Goal: Task Accomplishment & Management: Use online tool/utility

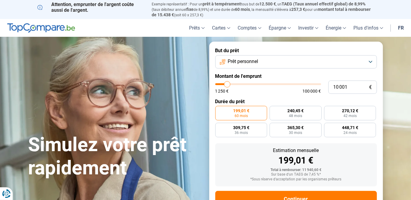
type input "38 000"
type input "38000"
click at [255, 84] on input "range" at bounding box center [269, 84] width 106 height 2
radio input "false"
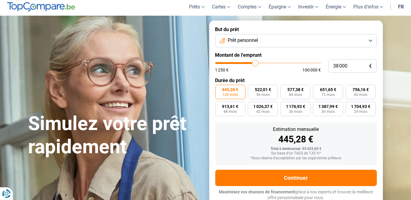
scroll to position [22, 0]
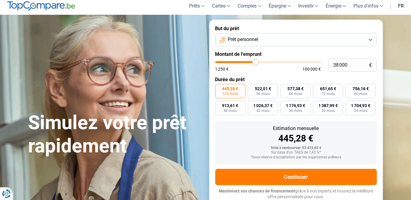
type input "41 250"
type input "41250"
click at [259, 62] on input "range" at bounding box center [269, 62] width 106 height 2
click at [258, 63] on input "range" at bounding box center [269, 62] width 106 height 2
click at [256, 63] on input "range" at bounding box center [269, 62] width 106 height 2
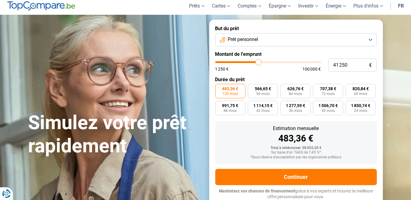
click at [255, 62] on input "range" at bounding box center [269, 62] width 106 height 2
type input "36 750"
type input "36750"
click at [254, 62] on input "range" at bounding box center [269, 62] width 106 height 2
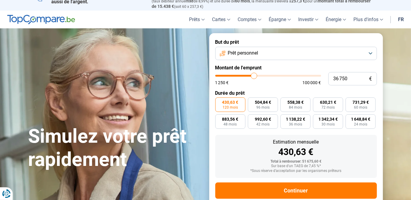
scroll to position [0, 0]
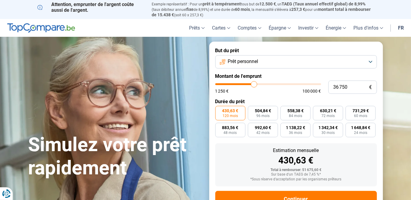
click at [369, 62] on button "Prêt personnel" at bounding box center [297, 61] width 162 height 13
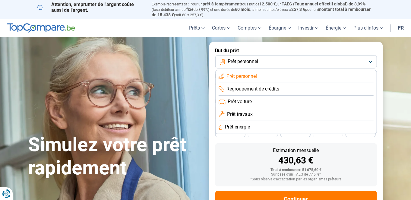
click at [257, 92] on li "Regroupement de crédits" at bounding box center [296, 89] width 155 height 13
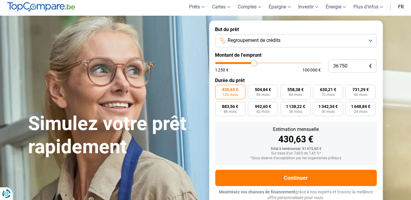
scroll to position [22, 0]
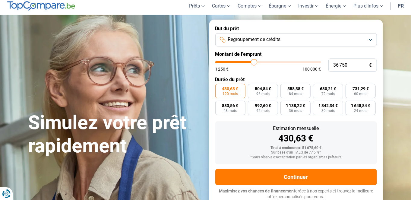
type input "61 000"
type input "61000"
click at [279, 63] on input "range" at bounding box center [269, 62] width 106 height 2
type input "46 250"
type input "46250"
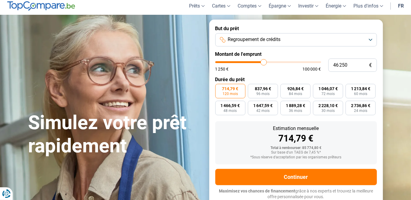
click at [264, 62] on input "range" at bounding box center [269, 62] width 106 height 2
type input "35 750"
type input "35750"
click at [253, 62] on input "range" at bounding box center [269, 62] width 106 height 2
type input "32 250"
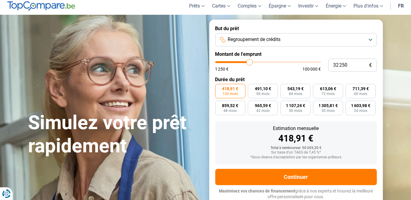
type input "32250"
click at [250, 61] on input "range" at bounding box center [269, 62] width 106 height 2
type input "27 500"
type input "27500"
click at [245, 62] on input "range" at bounding box center [269, 62] width 106 height 2
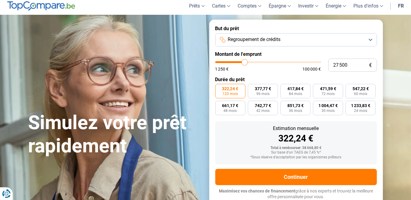
click at [246, 61] on input "range" at bounding box center [269, 62] width 106 height 2
type input "26 750"
type input "26750"
click at [244, 63] on input "range" at bounding box center [269, 62] width 106 height 2
click at [245, 63] on input "range" at bounding box center [269, 62] width 106 height 2
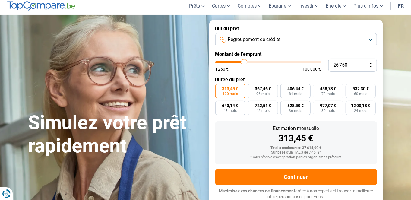
click at [247, 62] on input "range" at bounding box center [269, 62] width 106 height 2
type input "30 000"
type input "30000"
click at [248, 63] on input "range" at bounding box center [269, 62] width 106 height 2
type input "35 000"
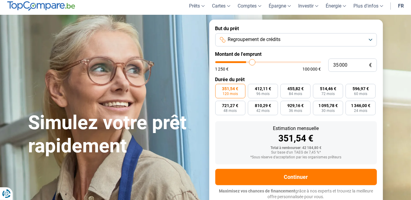
type input "35000"
click at [252, 62] on input "range" at bounding box center [269, 62] width 106 height 2
type input "39 750"
type input "39750"
type input "40 000"
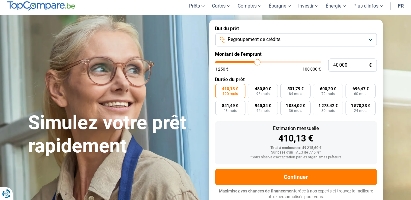
type input "40000"
click at [257, 62] on input "range" at bounding box center [269, 62] width 106 height 2
click at [255, 62] on input "range" at bounding box center [269, 62] width 106 height 2
click at [254, 62] on input "range" at bounding box center [269, 62] width 106 height 2
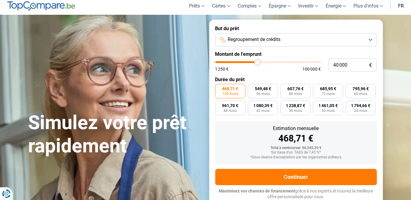
type input "36 500"
type input "36500"
click at [254, 62] on input "range" at bounding box center [269, 62] width 106 height 2
drag, startPoint x: 348, startPoint y: 64, endPoint x: 333, endPoint y: 64, distance: 14.5
click at [333, 64] on input "36 500" at bounding box center [353, 65] width 49 height 13
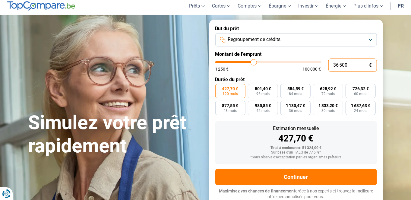
type input "3"
type input "1250"
type input "30"
type input "1250"
type input "300"
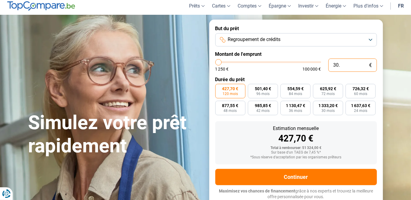
type input "1250"
type input "3 000"
type input "3000"
radio input "true"
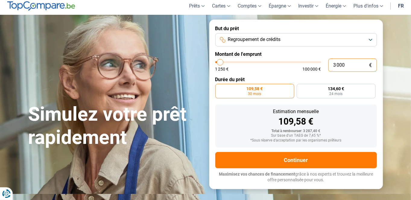
scroll to position [5, 0]
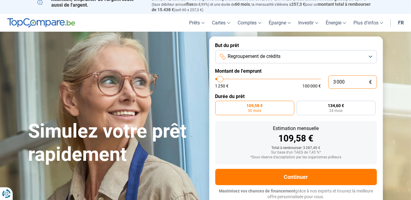
type input "30 000"
type input "30000"
radio input "false"
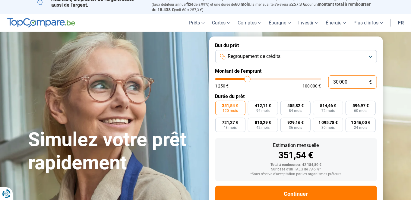
type input "30 000"
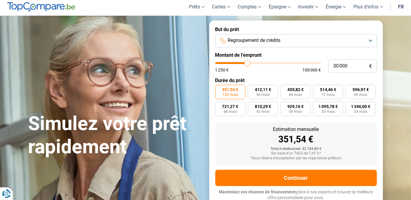
click at [344, 60] on form "But du prêt Regroupement de crédits Montant de l'emprunt 30 000 € 1 250 € 100 0…" at bounding box center [296, 114] width 174 height 186
